Goal: Task Accomplishment & Management: Complete application form

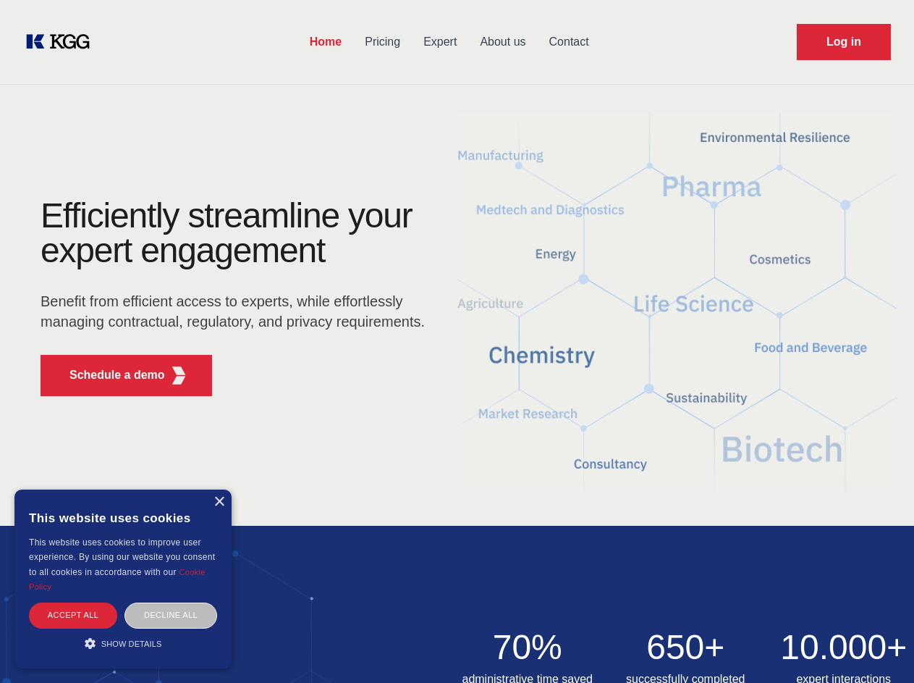
click at [457, 341] on div "Efficiently streamline your expert engagement Benefit from efficient access to …" at bounding box center [237, 302] width 440 height 209
click at [109, 375] on p "Schedule a demo" at bounding box center [117, 374] width 96 height 17
click at [219, 502] on div "× This website uses cookies This website uses cookies to improve user experienc…" at bounding box center [122, 578] width 217 height 179
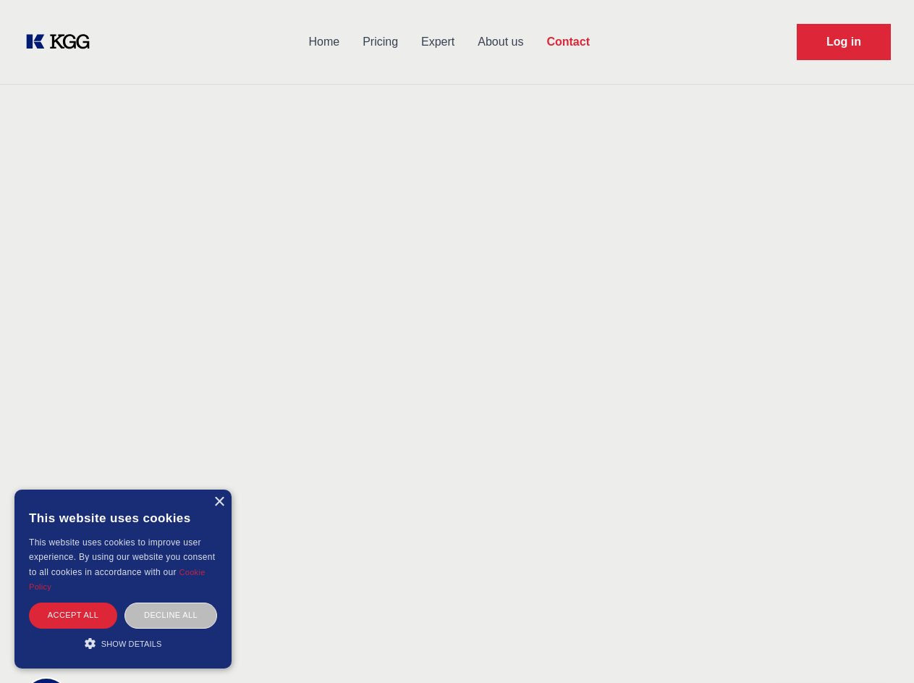
click at [73, 615] on div "Accept all" at bounding box center [73, 614] width 88 height 25
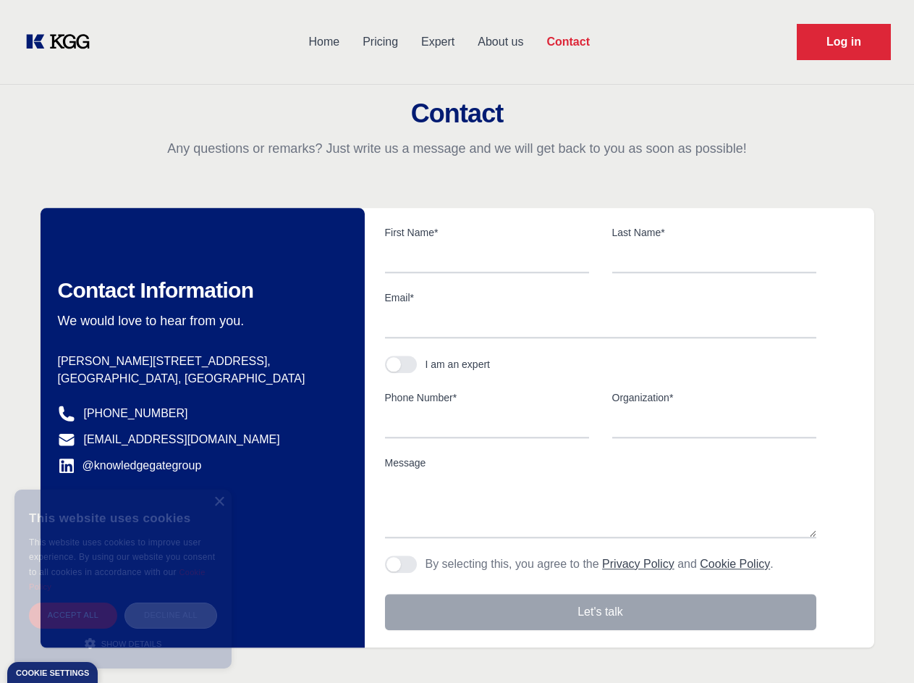
click at [171, 615] on div "Decline all" at bounding box center [170, 614] width 93 height 25
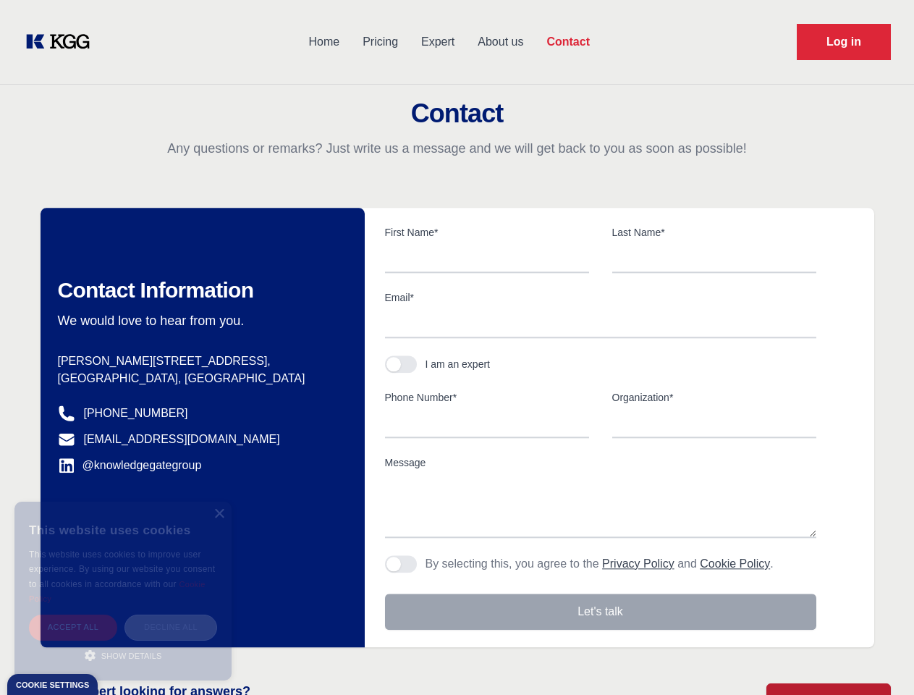
click at [123, 643] on main "Contact Any questions or remarks? Just write us a message and we will get back …" at bounding box center [457, 376] width 914 height 753
